Goal: Find specific page/section: Find specific page/section

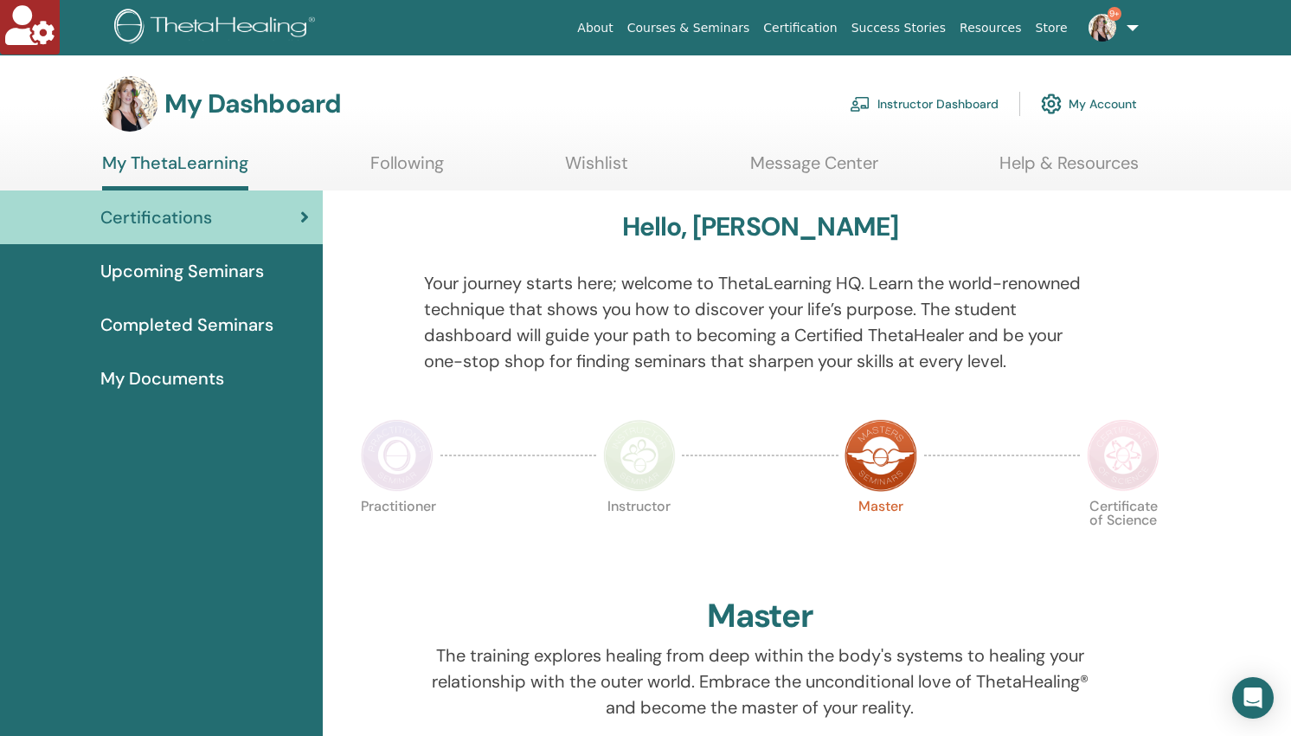
click at [914, 101] on link "Instructor Dashboard" at bounding box center [924, 104] width 149 height 38
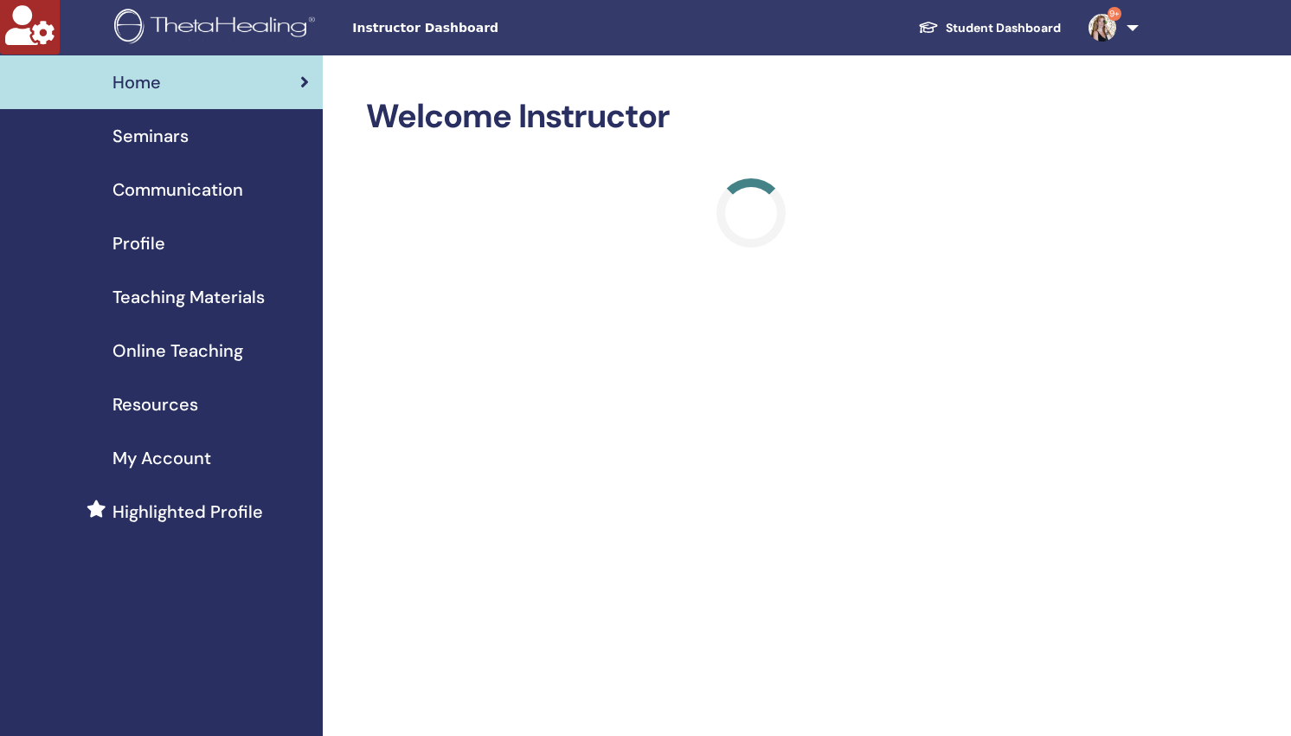
click at [142, 243] on span "Profile" at bounding box center [139, 243] width 53 height 26
